Goal: Information Seeking & Learning: Compare options

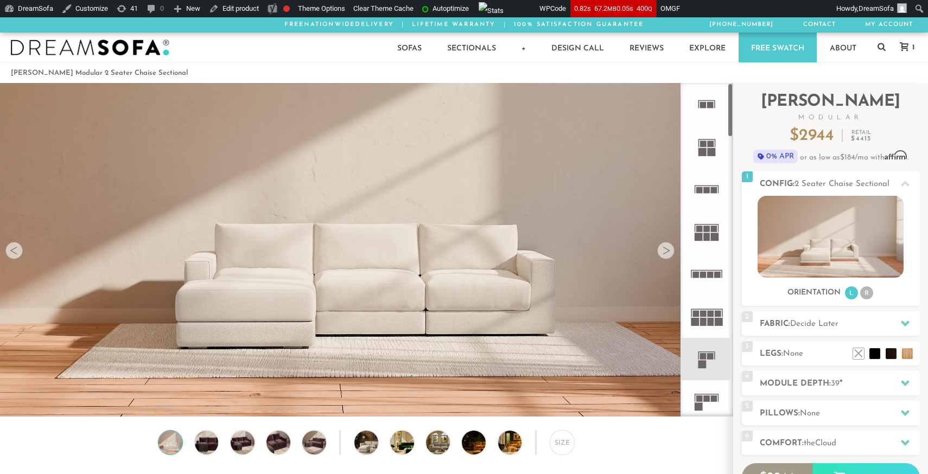
click at [710, 278] on rect at bounding box center [710, 275] width 7 height 7
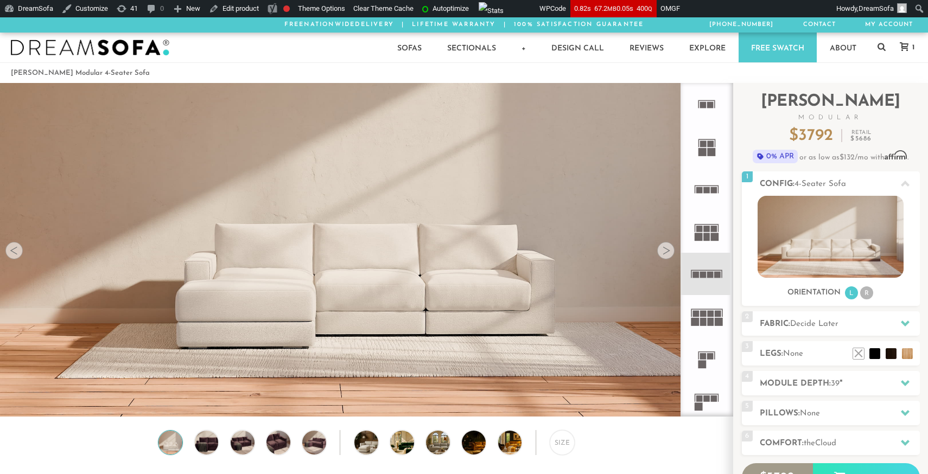
click at [711, 189] on rect at bounding box center [714, 190] width 7 height 7
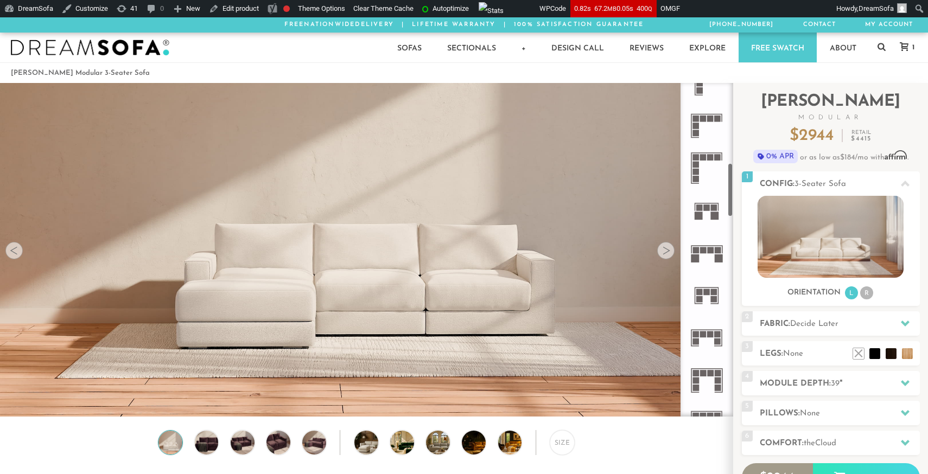
scroll to position [489, 0]
click at [705, 211] on icon at bounding box center [706, 209] width 42 height 42
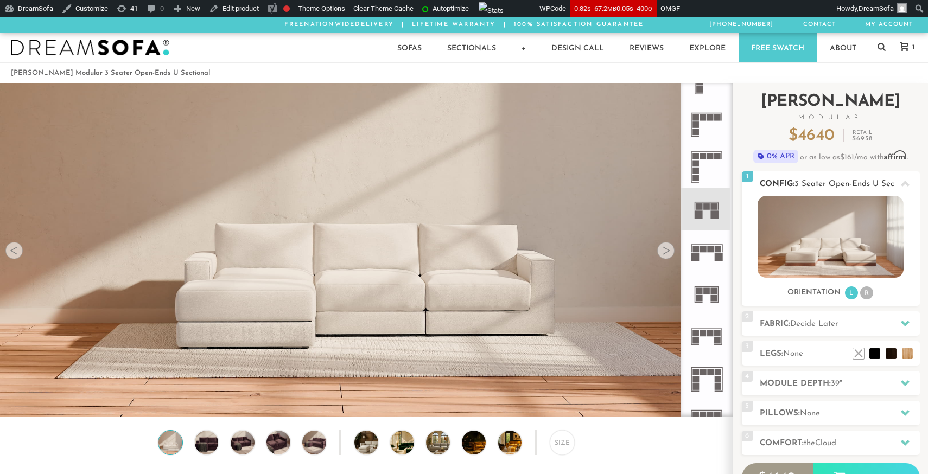
click at [816, 219] on img at bounding box center [831, 237] width 146 height 82
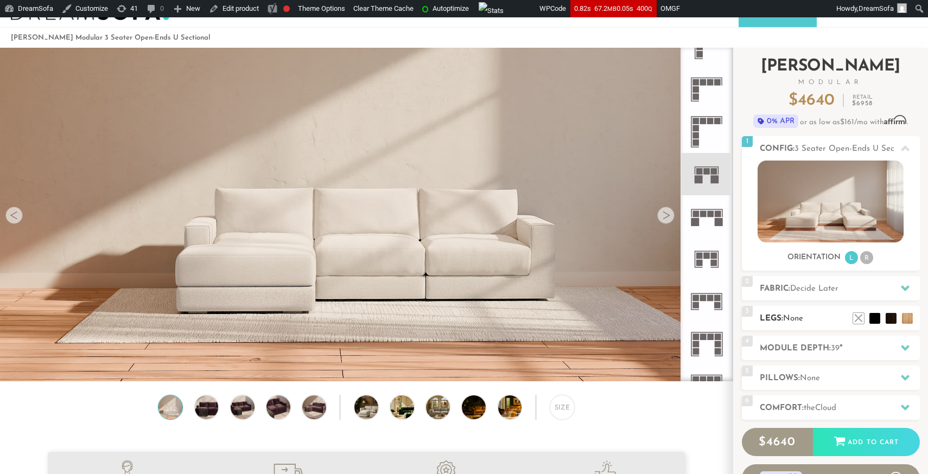
scroll to position [42, 0]
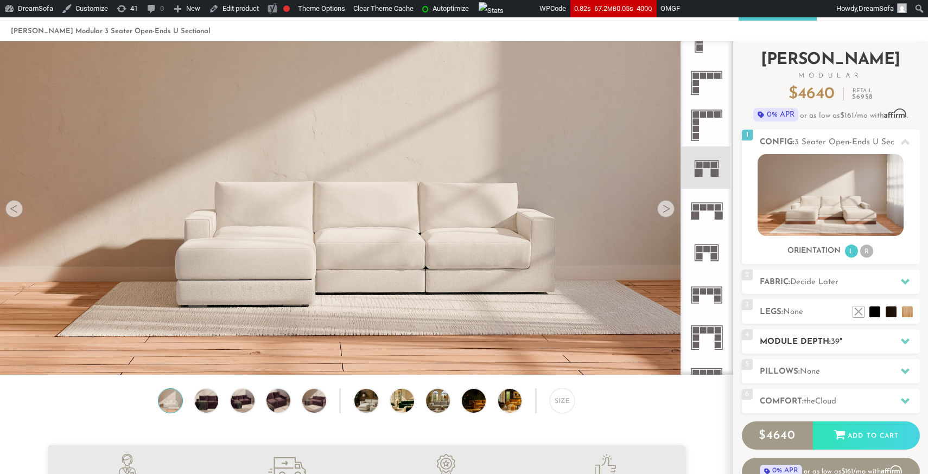
click at [825, 348] on h2 "Module Depth: 39 "" at bounding box center [840, 342] width 160 height 12
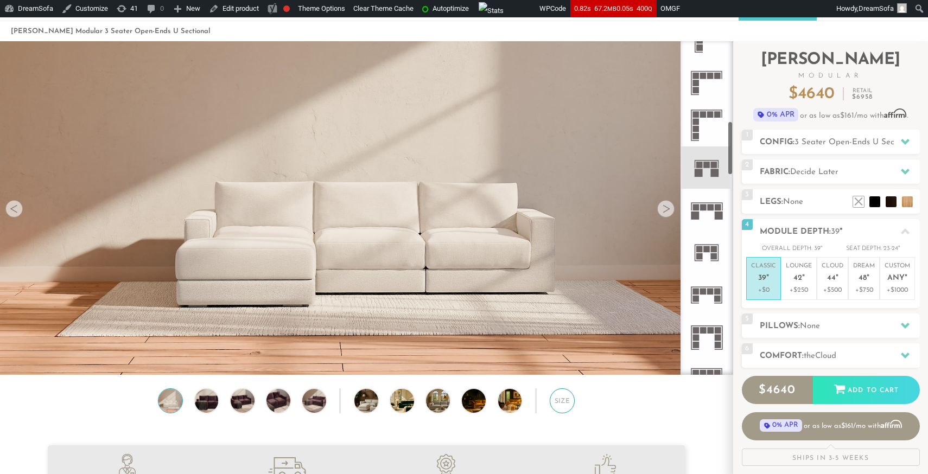
click at [568, 400] on div "Size" at bounding box center [562, 401] width 25 height 25
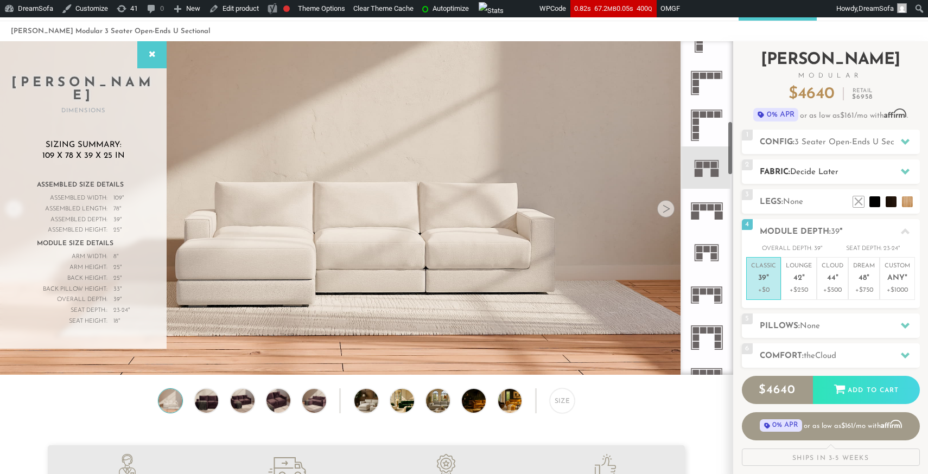
click at [821, 170] on span "Decide Later" at bounding box center [814, 172] width 48 height 8
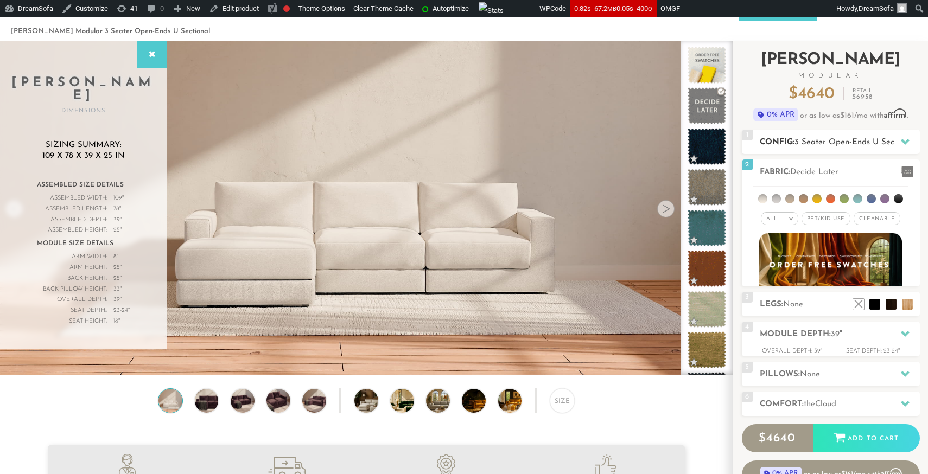
click at [834, 136] on h2 "Config: 3 Seater Open-Ends U Sectional" at bounding box center [840, 142] width 160 height 12
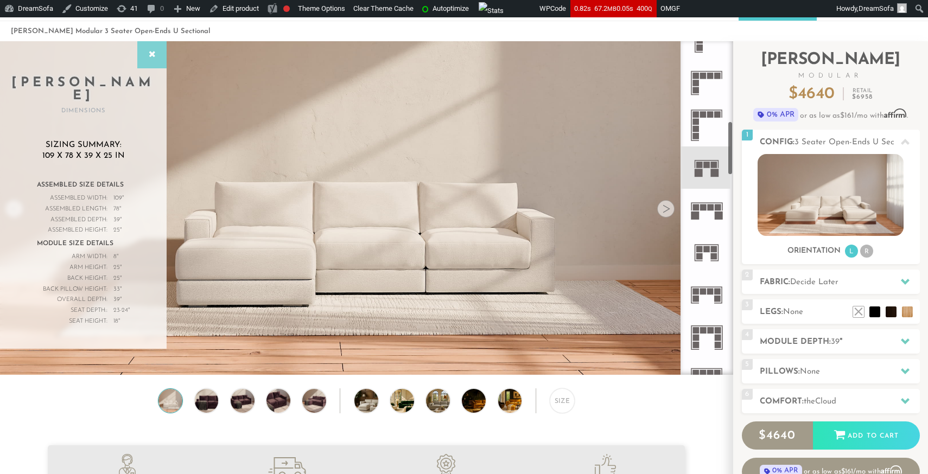
click at [151, 56] on icon at bounding box center [152, 54] width 12 height 9
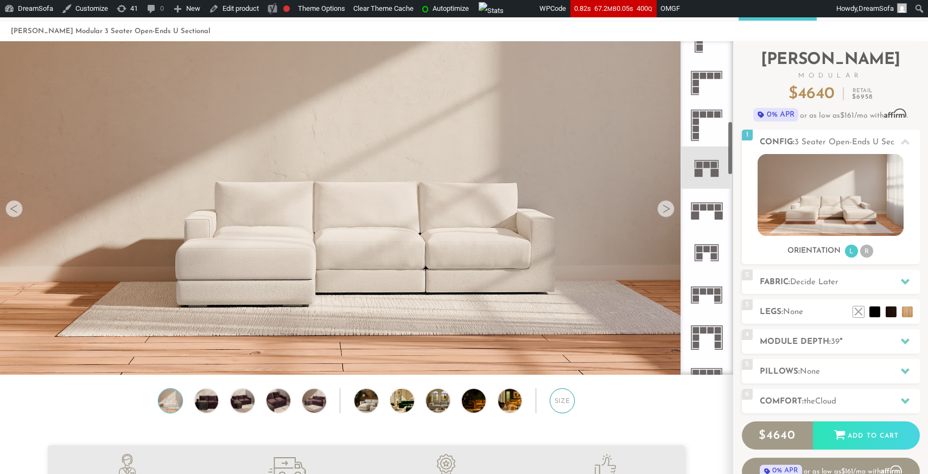
click at [571, 400] on div "Size" at bounding box center [562, 401] width 25 height 25
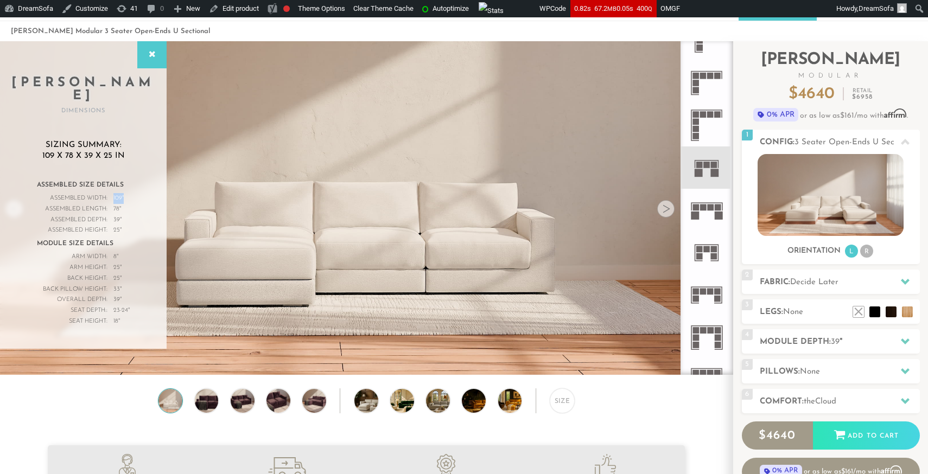
drag, startPoint x: 125, startPoint y: 187, endPoint x: 111, endPoint y: 187, distance: 14.1
click at [111, 193] on div "Assembled Width: 109 "" at bounding box center [83, 198] width 93 height 11
drag, startPoint x: 125, startPoint y: 215, endPoint x: 53, endPoint y: 184, distance: 79.0
click at [53, 184] on div "Assembled Size Details Assembled Width: 109 " Assembled Length: 78 " Assembled …" at bounding box center [83, 252] width 93 height 150
click at [131, 280] on div "Assembled Size Details Assembled Width: 109 " Assembled Length: 78 " Assembled …" at bounding box center [83, 257] width 123 height 161
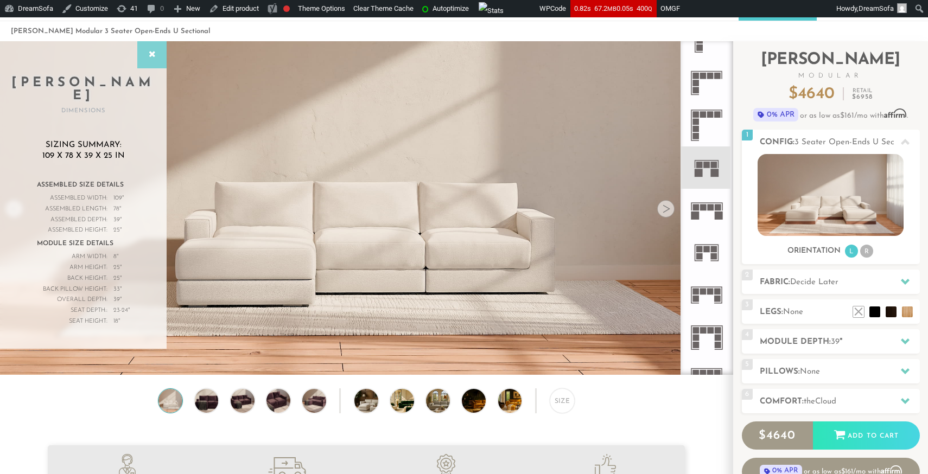
click at [160, 60] on div at bounding box center [151, 54] width 29 height 27
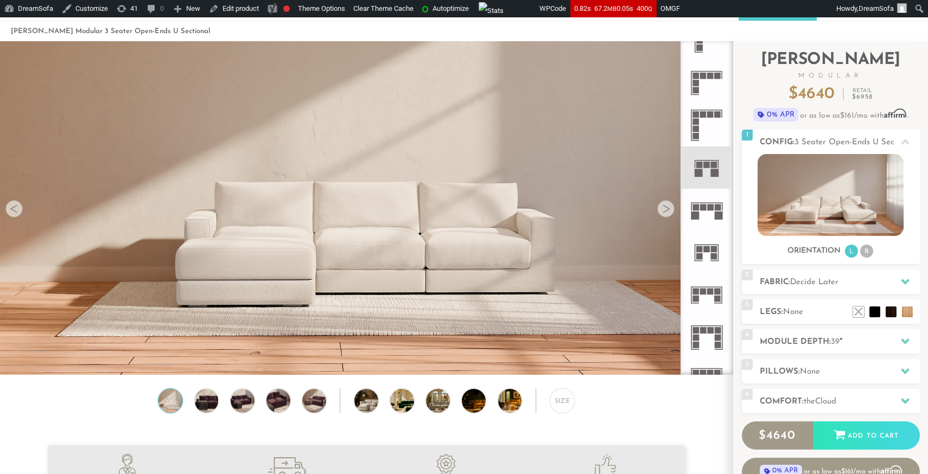
click at [710, 214] on icon at bounding box center [706, 210] width 42 height 42
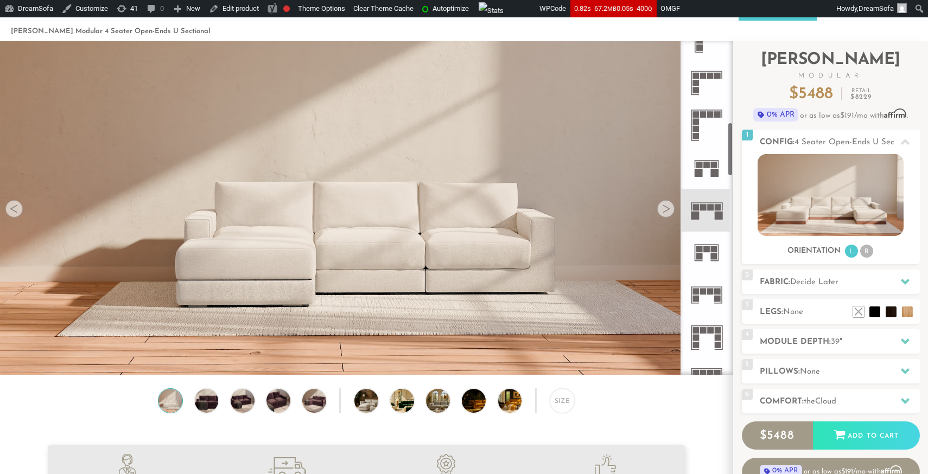
scroll to position [496, 0]
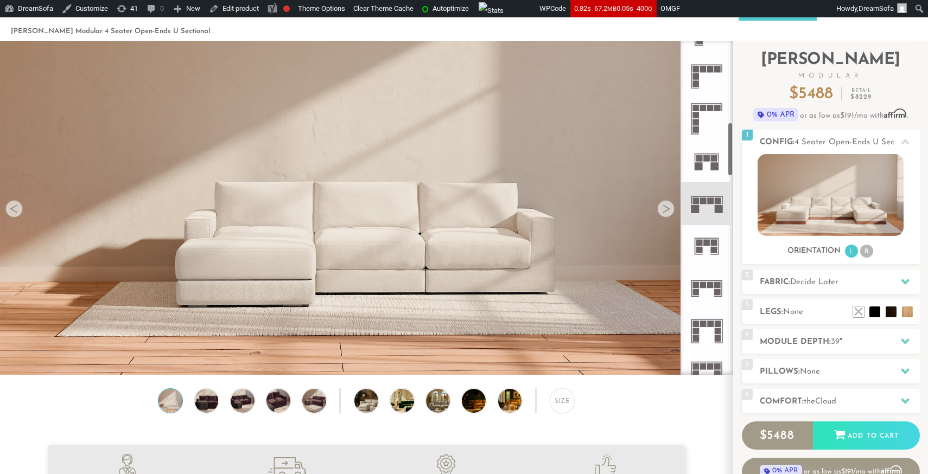
click at [713, 247] on rect at bounding box center [714, 250] width 7 height 7
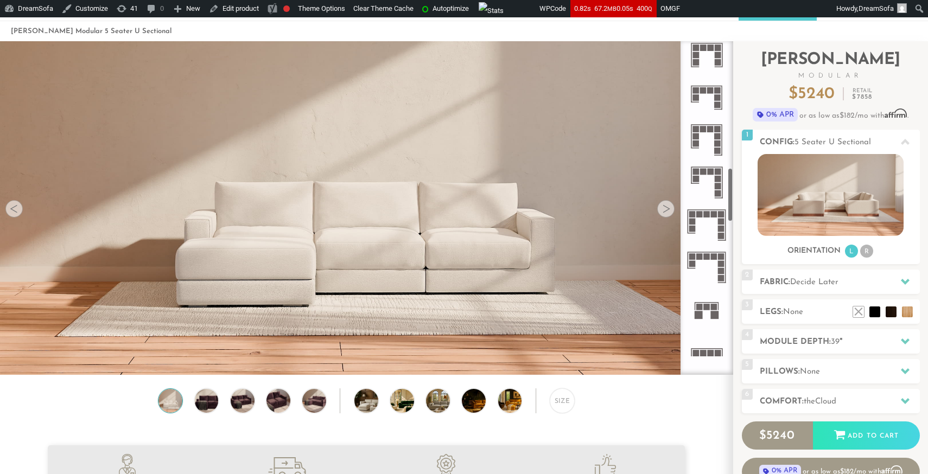
scroll to position [775, 0]
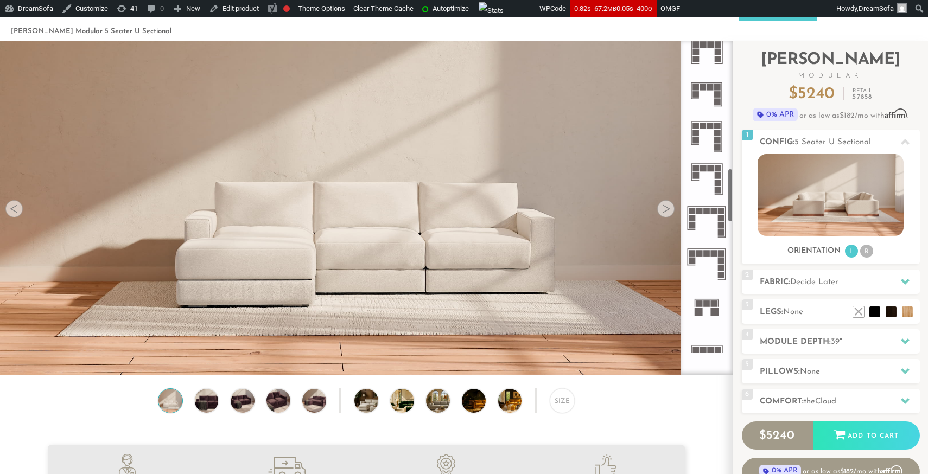
click at [707, 311] on icon at bounding box center [706, 306] width 42 height 42
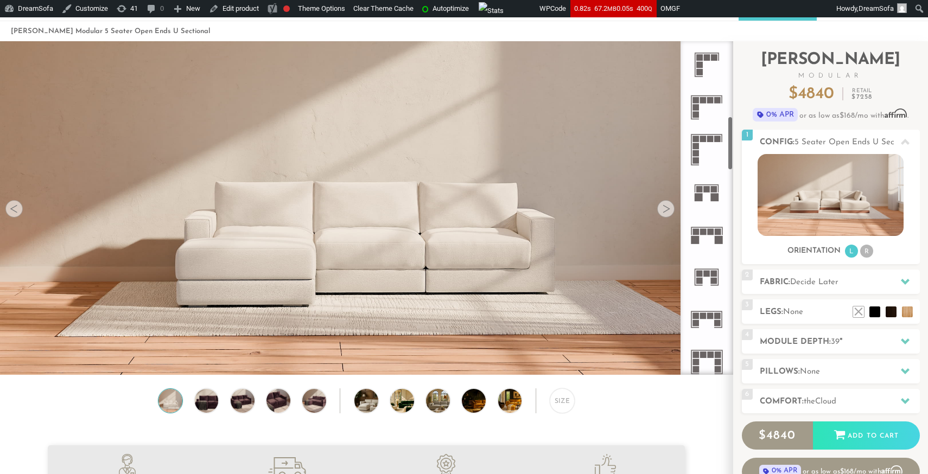
scroll to position [458, 0]
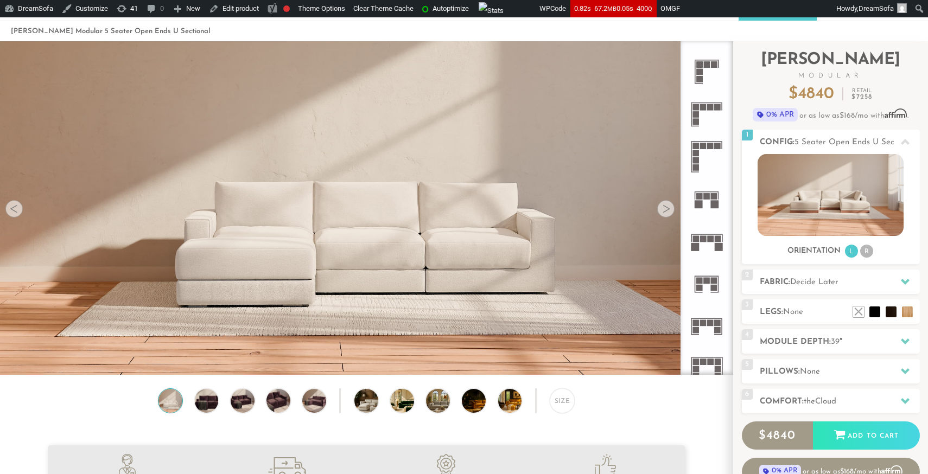
click at [709, 194] on rect at bounding box center [707, 196] width 7 height 7
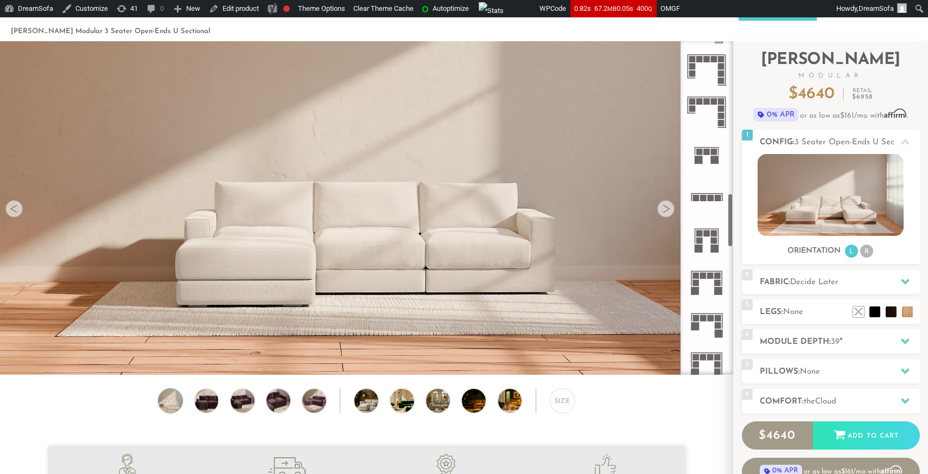
scroll to position [930, 0]
click at [705, 157] on icon at bounding box center [706, 152] width 42 height 42
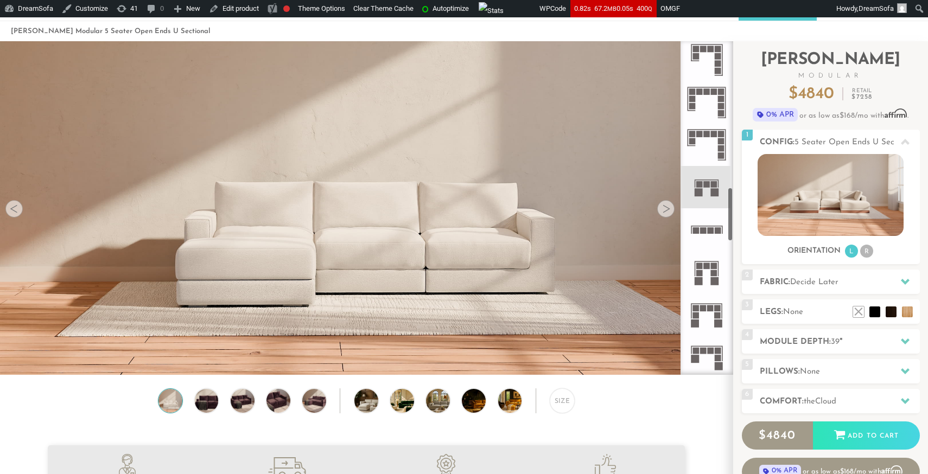
scroll to position [889, 0]
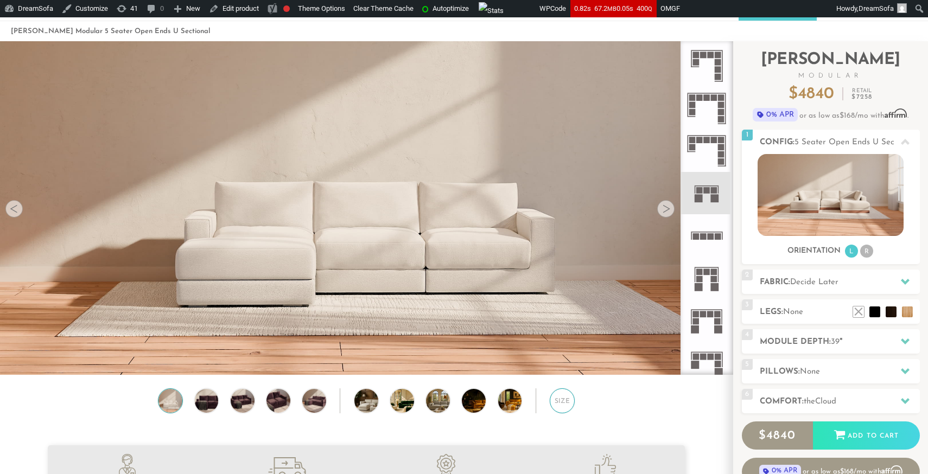
click at [562, 404] on div "Size" at bounding box center [562, 401] width 25 height 25
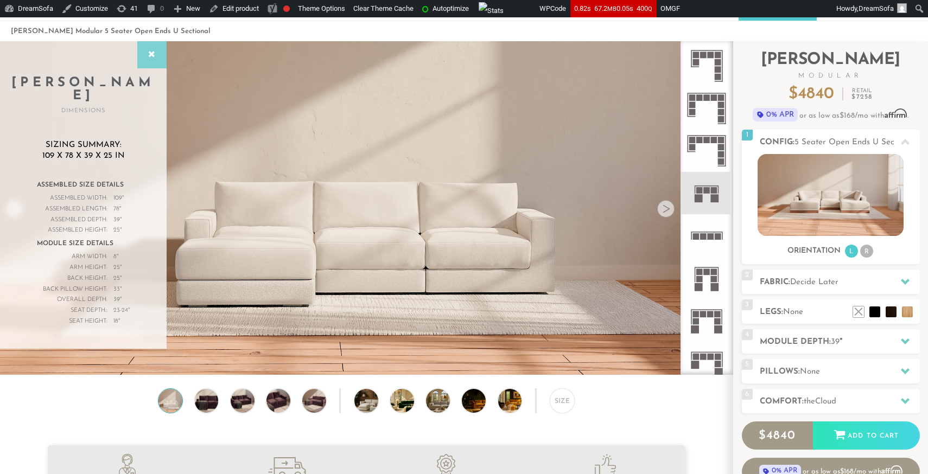
click at [147, 57] on icon at bounding box center [152, 54] width 12 height 9
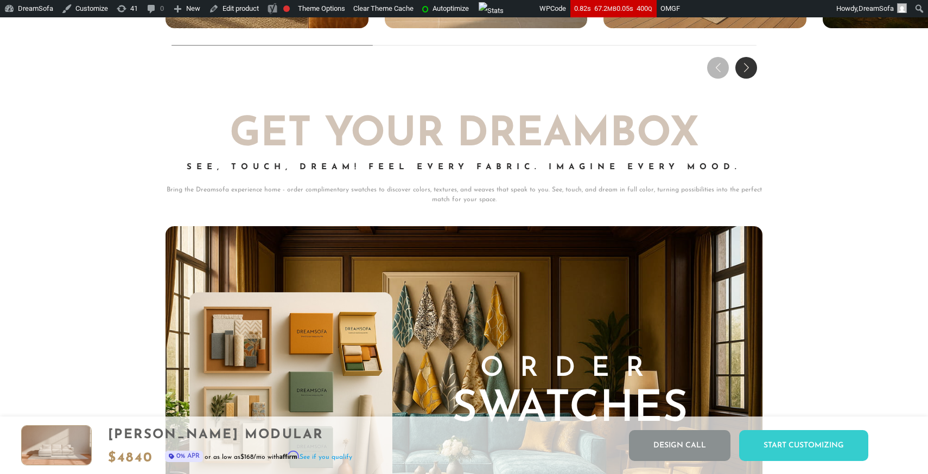
scroll to position [11063, 0]
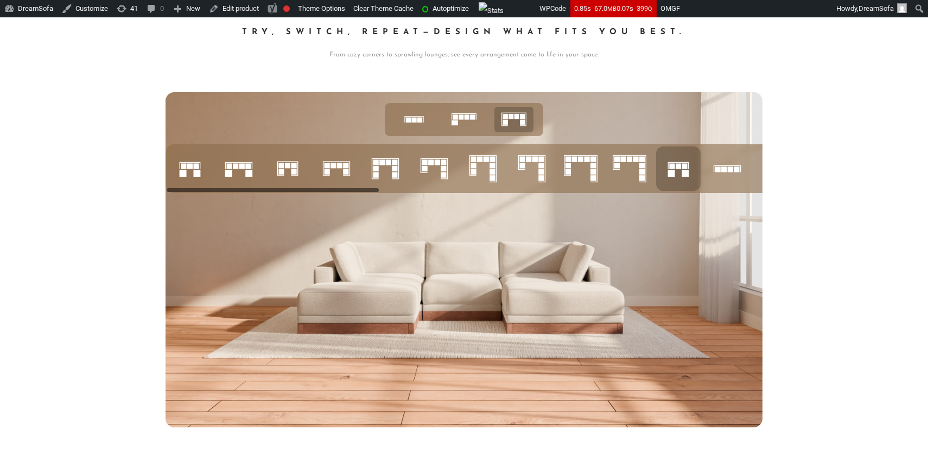
scroll to position [4330, 0]
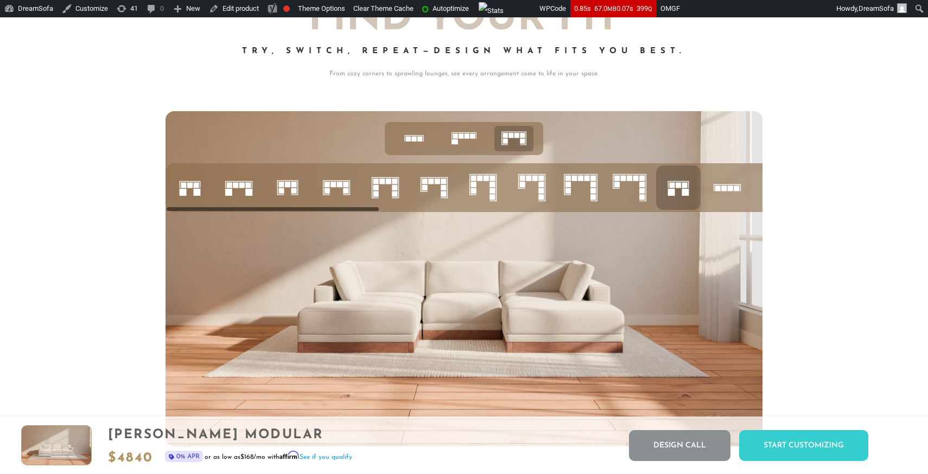
click at [485, 190] on icon at bounding box center [483, 187] width 37 height 37
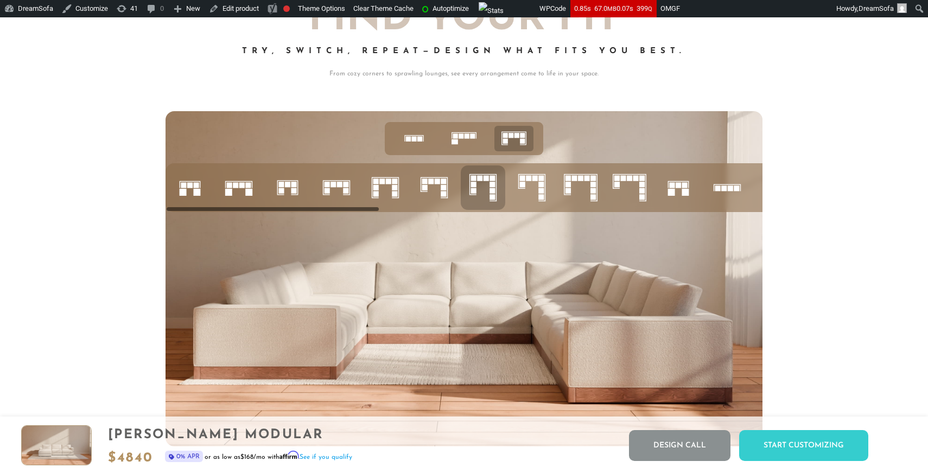
click at [438, 185] on icon at bounding box center [434, 187] width 37 height 37
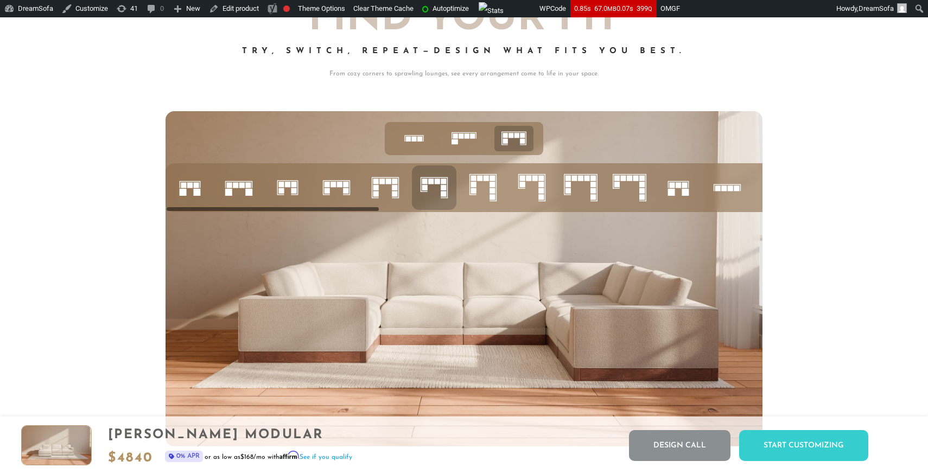
click at [406, 187] on li at bounding box center [385, 188] width 44 height 44
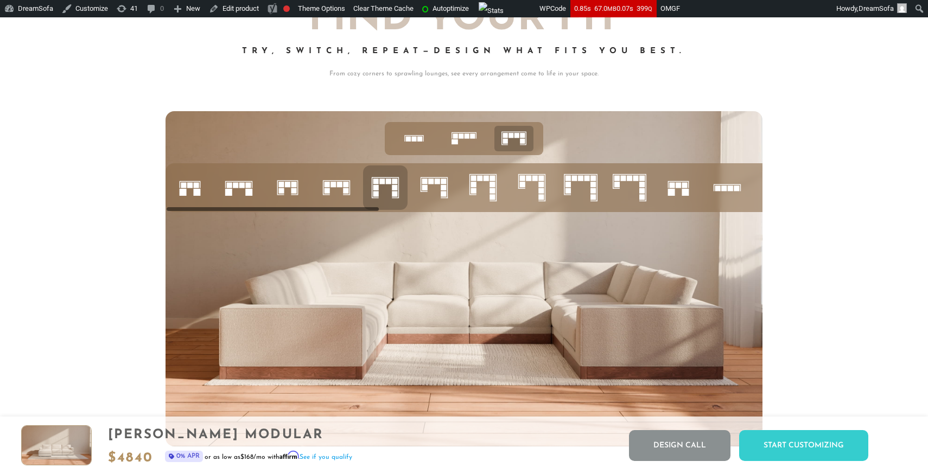
click at [431, 189] on icon at bounding box center [434, 187] width 37 height 37
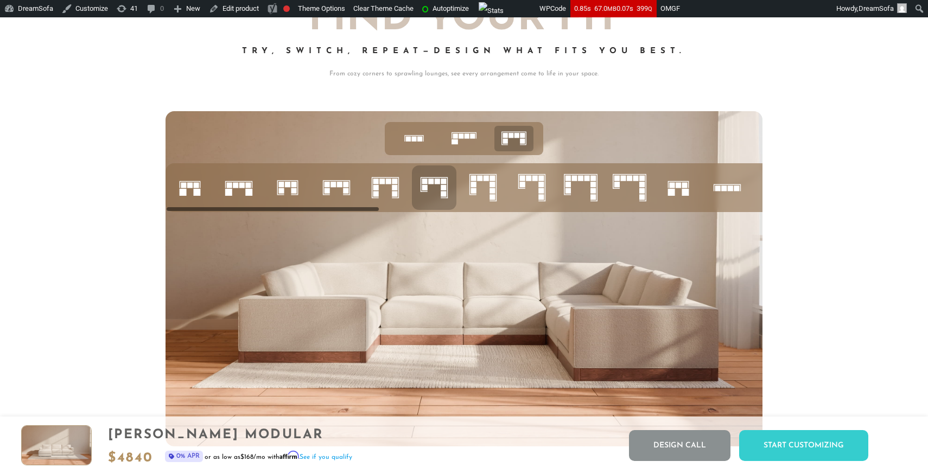
click at [355, 194] on li at bounding box center [336, 188] width 44 height 44
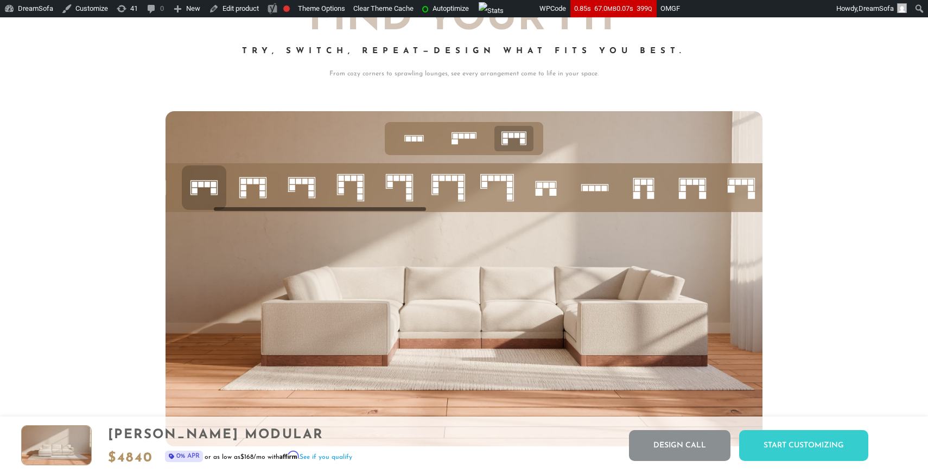
scroll to position [0, 135]
click at [533, 190] on rect at bounding box center [536, 192] width 7 height 7
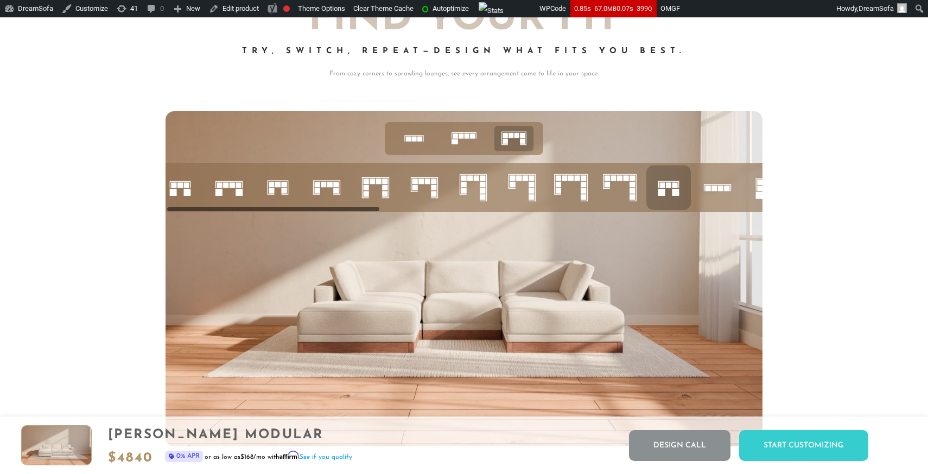
scroll to position [0, 0]
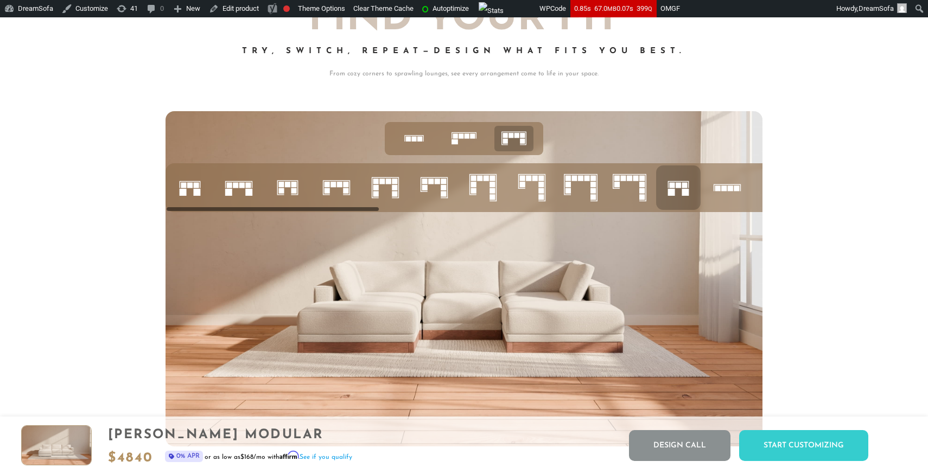
click at [246, 185] on rect at bounding box center [247, 184] width 5 height 5
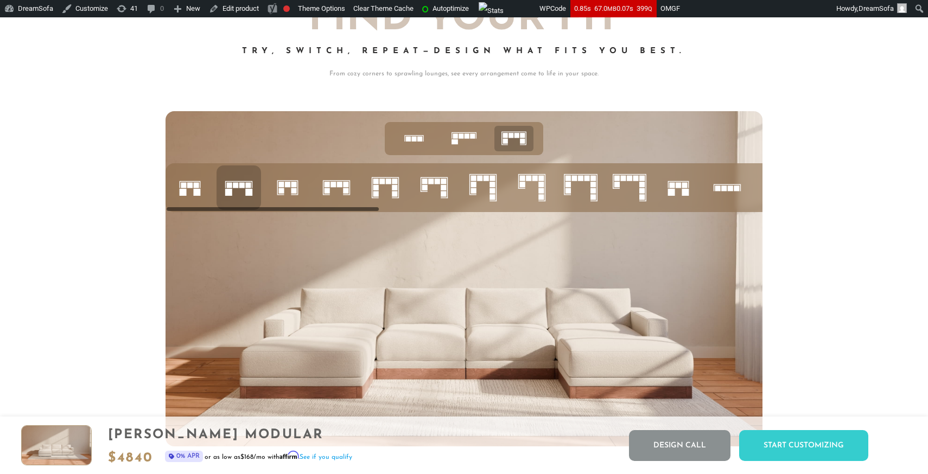
click at [192, 190] on icon at bounding box center [189, 187] width 37 height 37
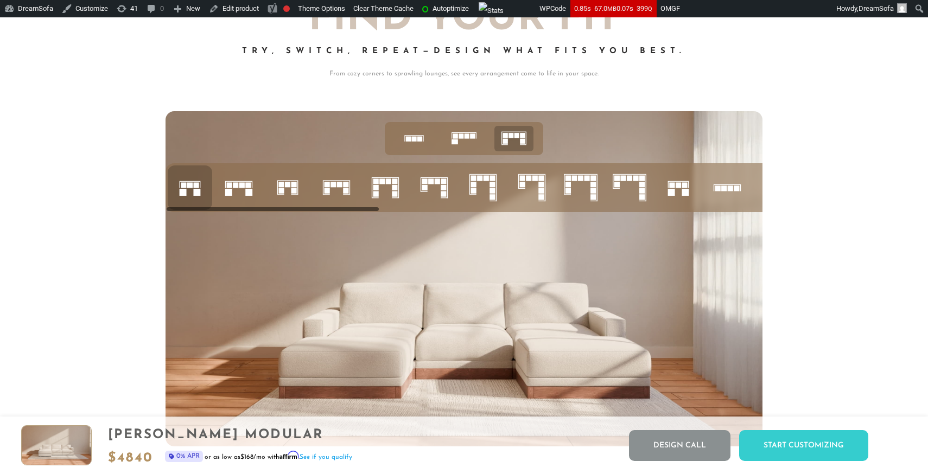
click at [679, 193] on icon at bounding box center [678, 187] width 37 height 37
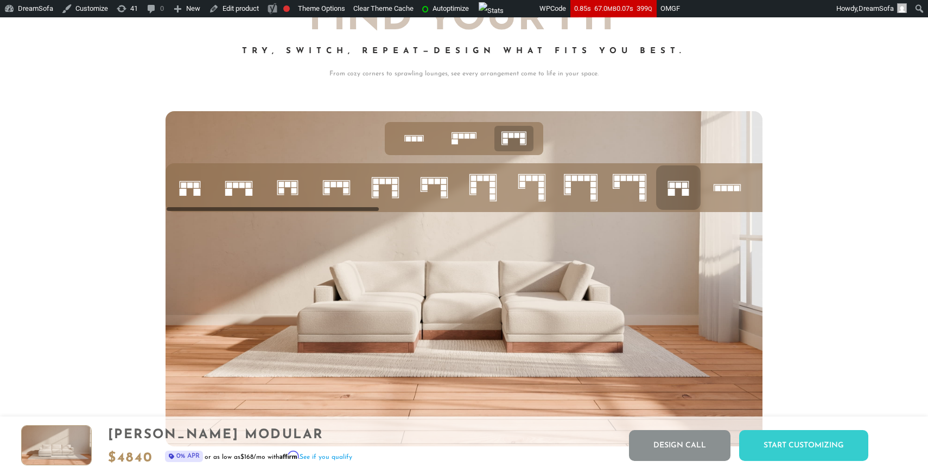
click at [190, 187] on icon at bounding box center [189, 187] width 37 height 37
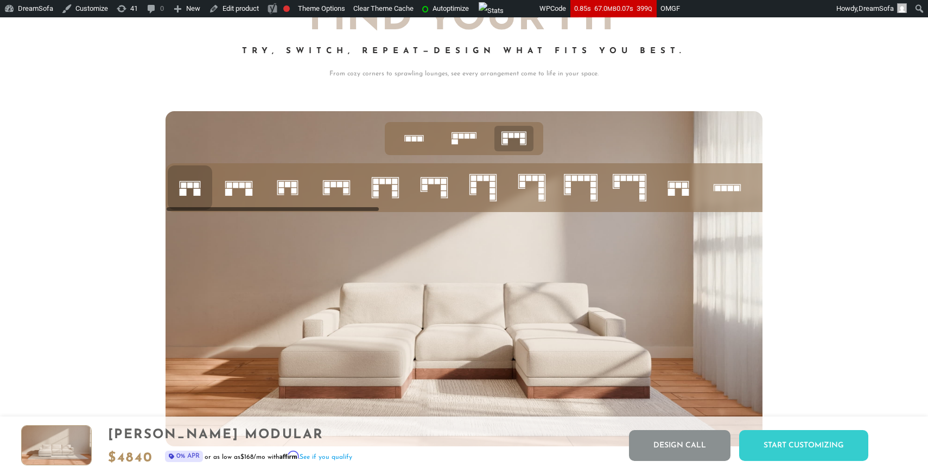
click at [676, 188] on icon at bounding box center [678, 187] width 37 height 37
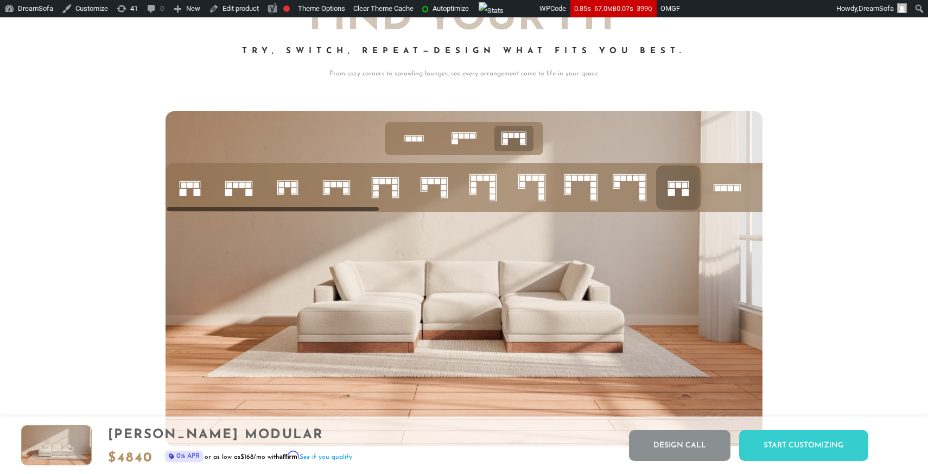
click at [186, 184] on rect at bounding box center [183, 184] width 5 height 5
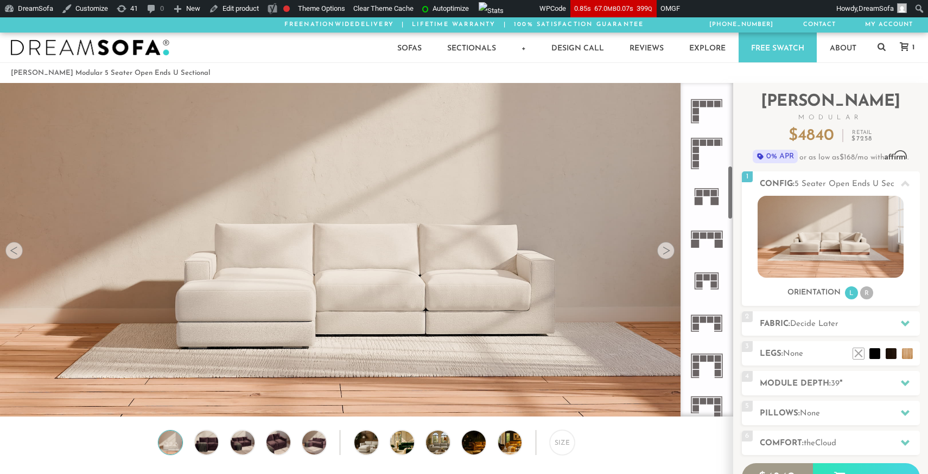
scroll to position [505, 0]
click at [710, 188] on icon at bounding box center [706, 194] width 42 height 42
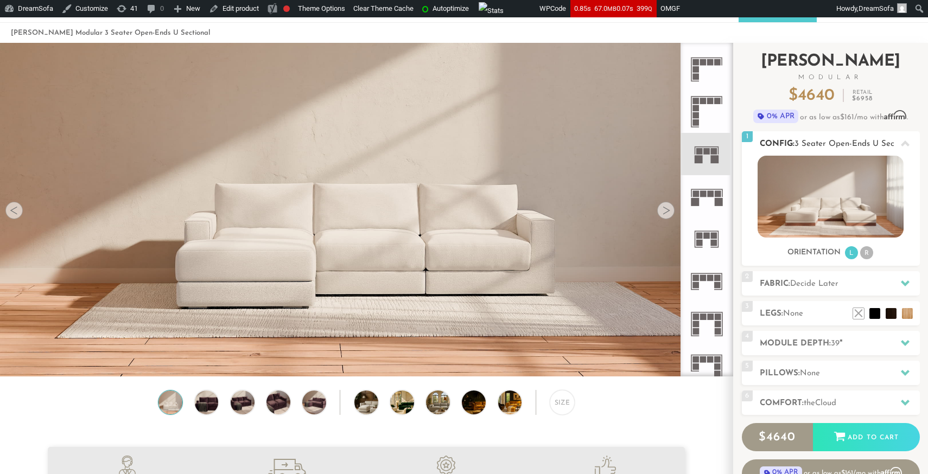
scroll to position [52, 0]
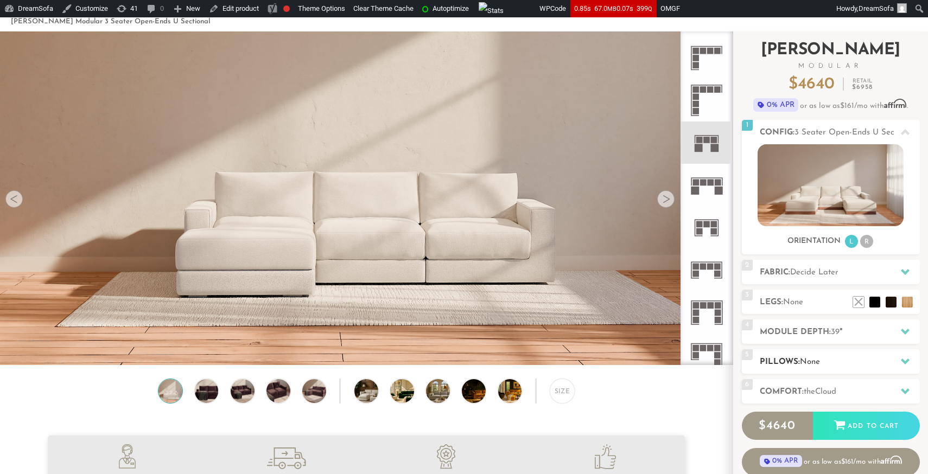
click at [799, 366] on h2 "Pillows: None" at bounding box center [840, 362] width 160 height 12
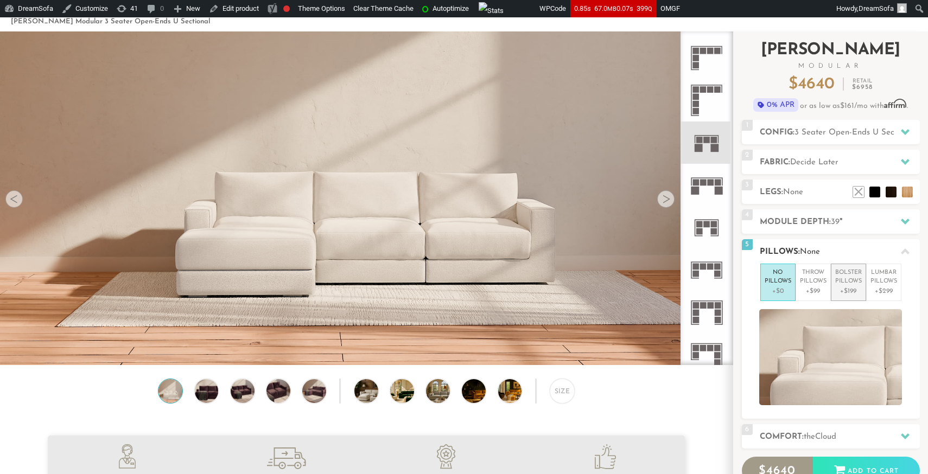
click at [837, 282] on p "Bolster Pillows" at bounding box center [848, 278] width 27 height 18
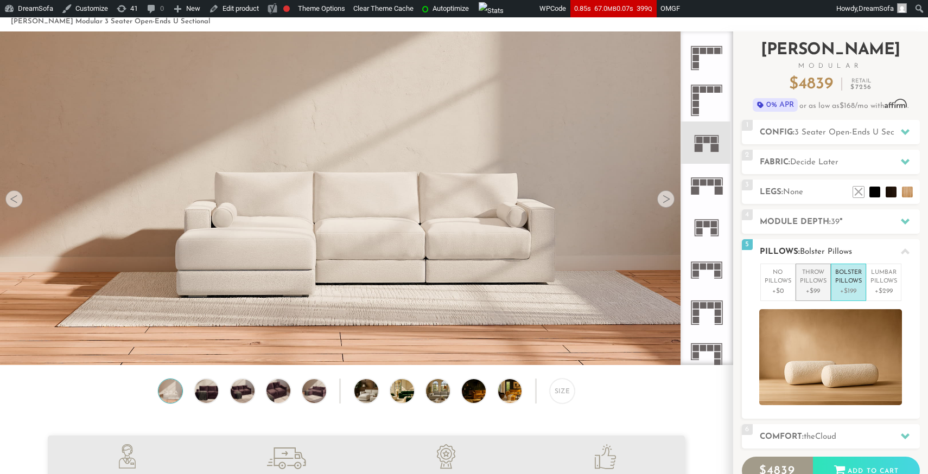
click at [816, 288] on p "+$99" at bounding box center [813, 292] width 27 height 10
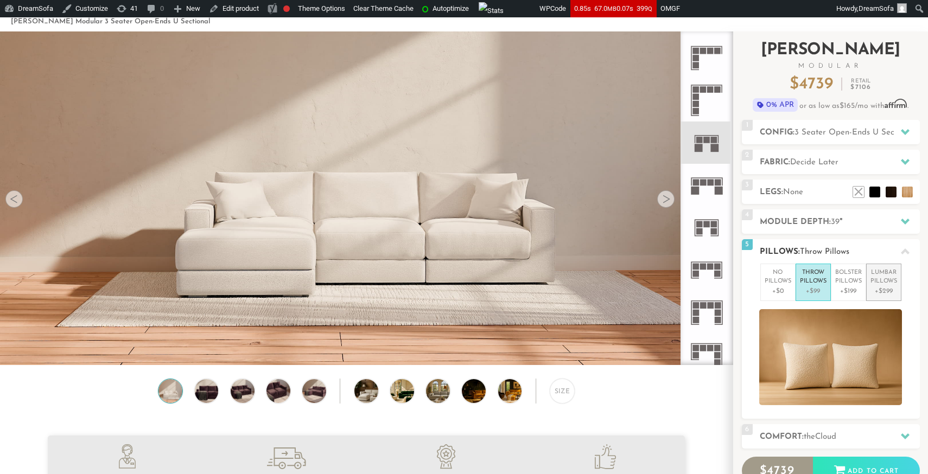
click at [891, 287] on p "+$299" at bounding box center [883, 292] width 27 height 10
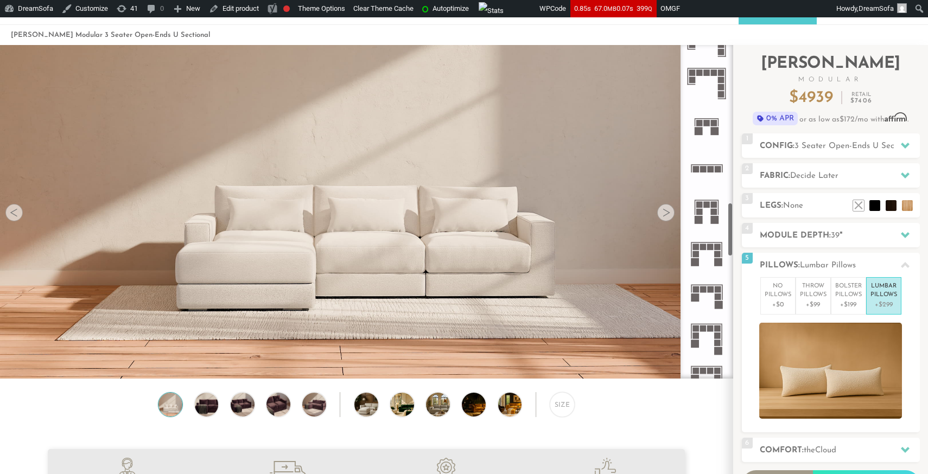
scroll to position [961, 0]
click at [700, 122] on rect at bounding box center [699, 122] width 7 height 7
click at [823, 148] on span "5 Seater Open Ends U Sectional" at bounding box center [854, 146] width 120 height 8
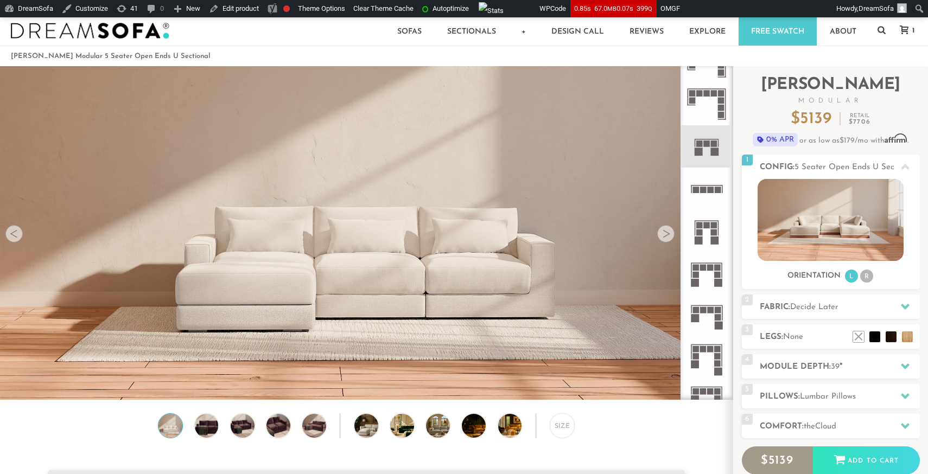
scroll to position [9, 0]
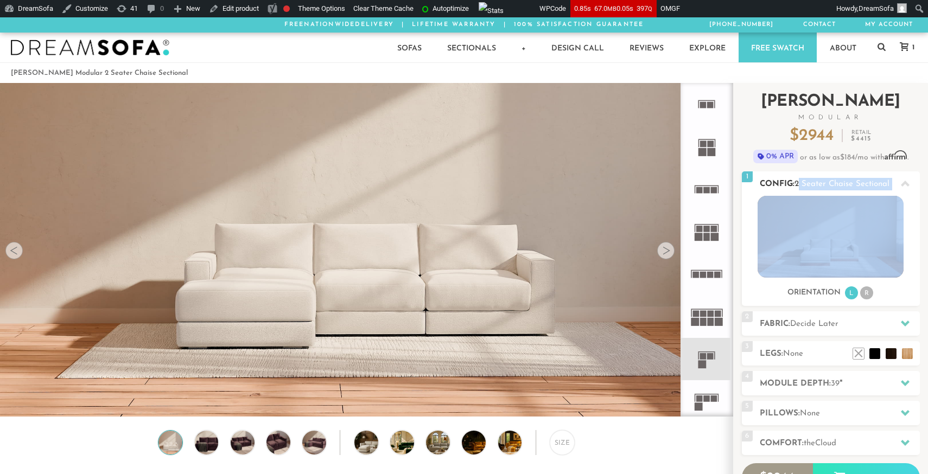
drag, startPoint x: 798, startPoint y: 183, endPoint x: 897, endPoint y: 185, distance: 99.3
click at [897, 185] on div "1 Config: 2 Seater Chaise Sectional R" at bounding box center [831, 183] width 178 height 24
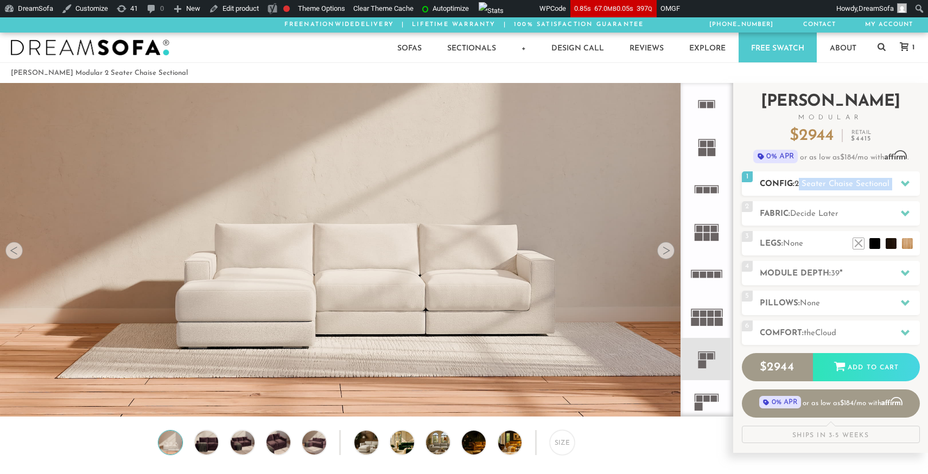
copy div "2 Seater Chaise Sectional R"
